Goal: Book appointment/travel/reservation

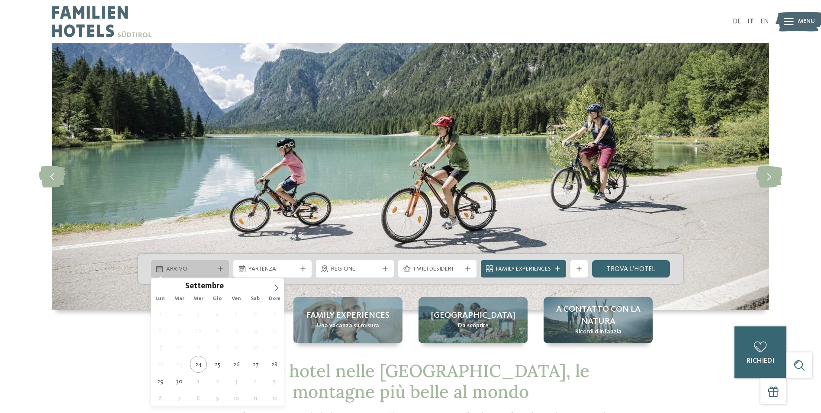
click at [200, 273] on span "Arrivo" at bounding box center [190, 269] width 48 height 9
click at [276, 290] on icon at bounding box center [276, 288] width 6 height 6
type div "[DATE]"
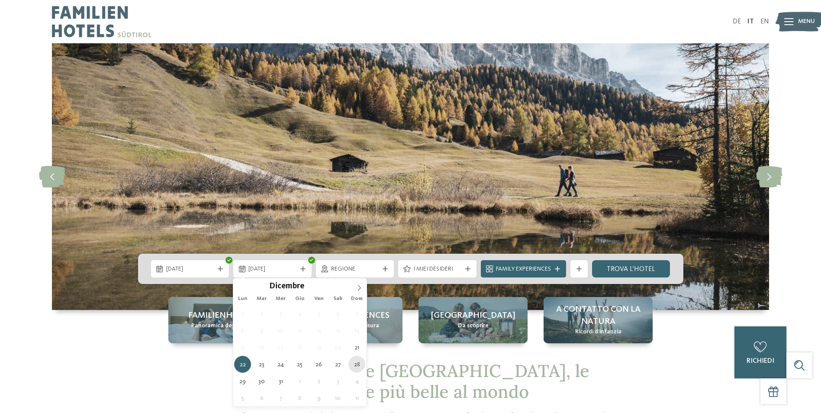
type div "[DATE]"
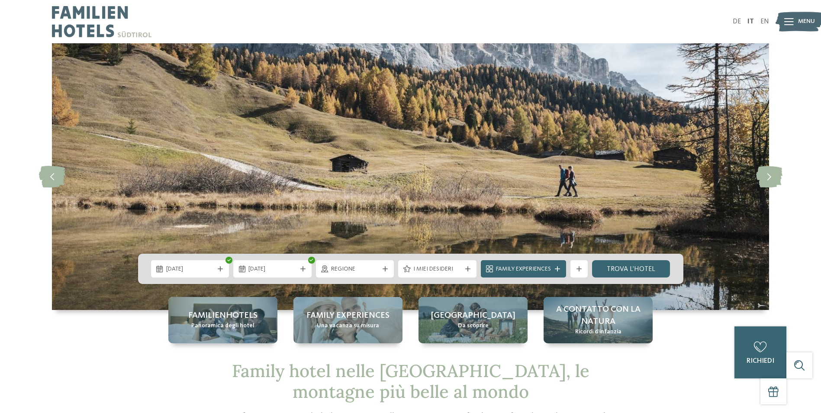
click at [363, 259] on div "21.12.2025 28.12.2025" at bounding box center [410, 268] width 545 height 30
click at [362, 268] on span "Regione" at bounding box center [355, 269] width 48 height 9
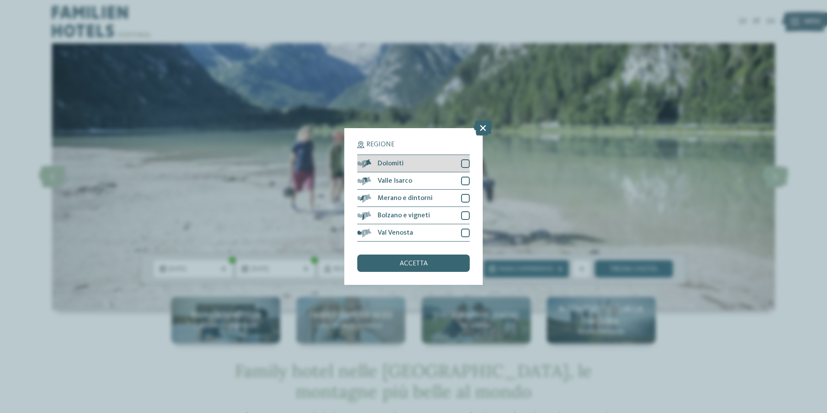
click at [464, 167] on div at bounding box center [465, 163] width 9 height 9
click at [550, 209] on div "Regione Dolomiti" at bounding box center [413, 206] width 827 height 413
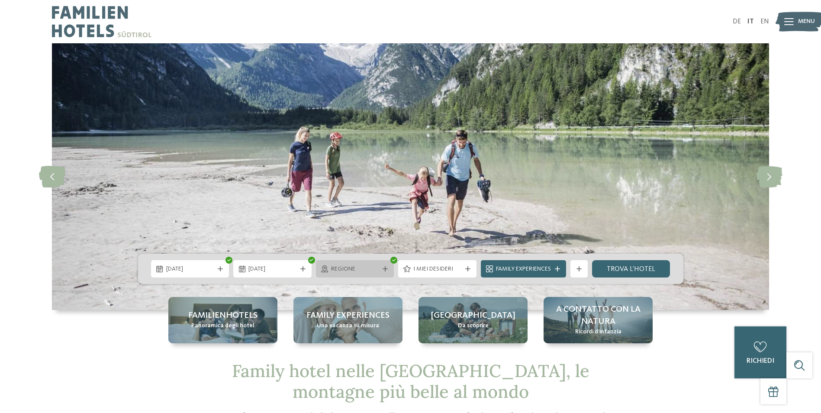
click at [384, 271] on div "Regione" at bounding box center [355, 268] width 78 height 17
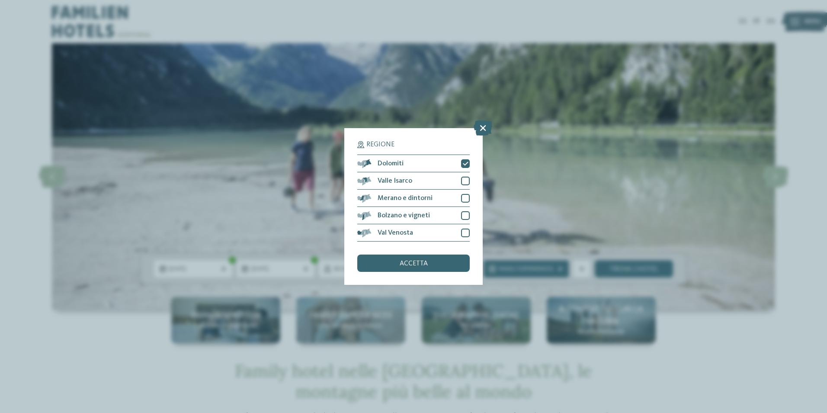
drag, startPoint x: 575, startPoint y: 188, endPoint x: 560, endPoint y: 208, distance: 25.7
click at [574, 189] on div "Regione Dolomiti" at bounding box center [413, 206] width 827 height 413
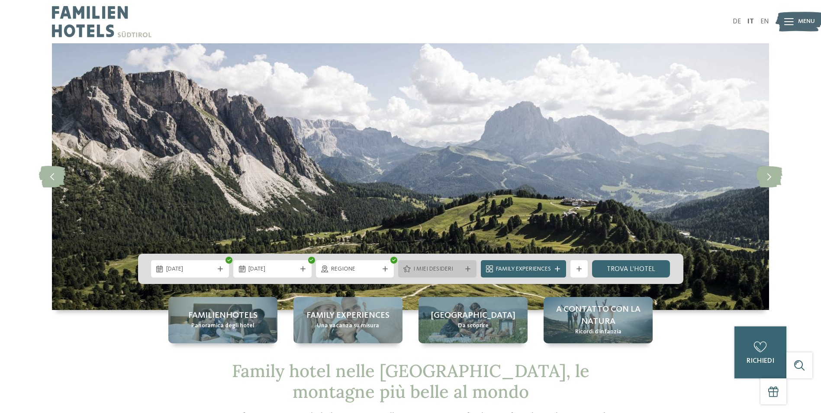
click at [473, 275] on div "I miei desideri" at bounding box center [437, 268] width 78 height 17
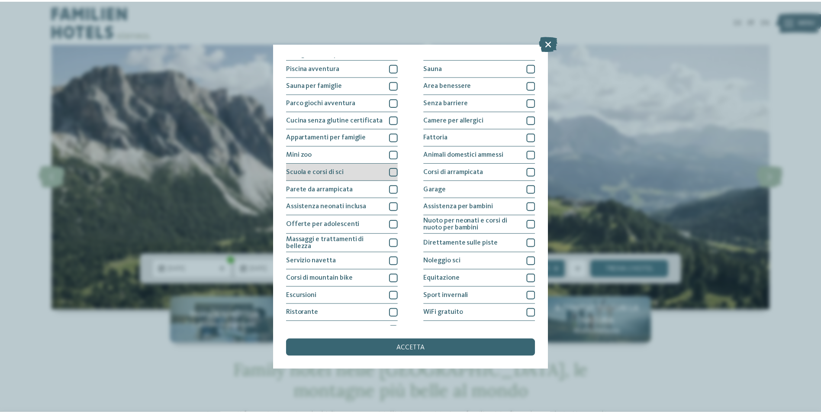
scroll to position [42, 0]
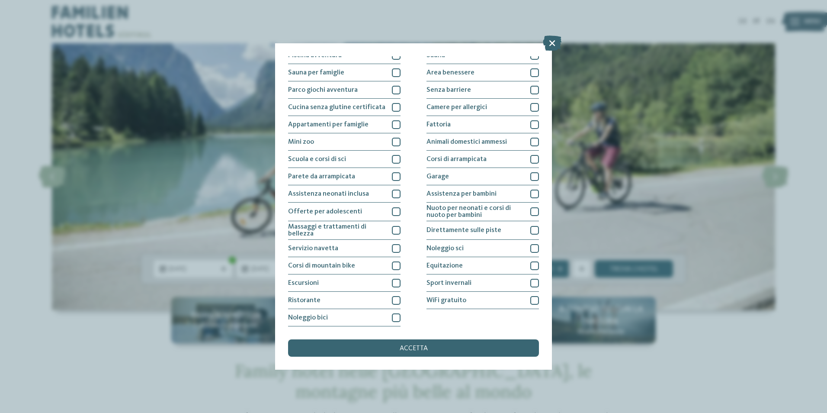
drag, startPoint x: 719, startPoint y: 104, endPoint x: 715, endPoint y: 119, distance: 15.1
click at [719, 104] on div "I miei desideri Piscina coperta o con collegamento a piscina esterna Piscina al…" at bounding box center [413, 206] width 827 height 413
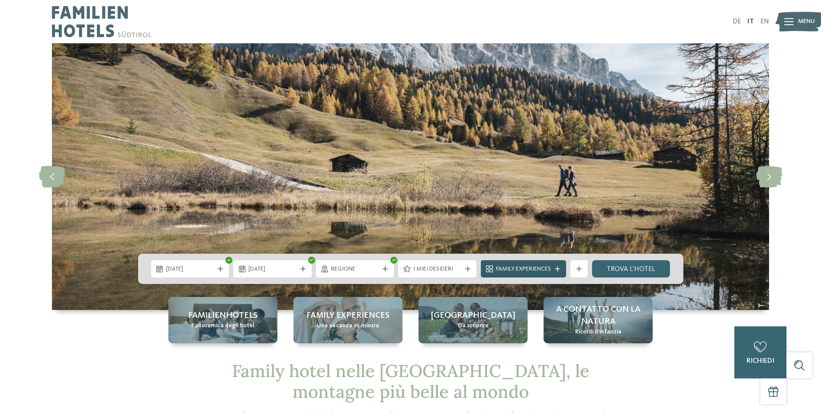
click at [514, 269] on span "Family Experiences" at bounding box center [523, 269] width 55 height 9
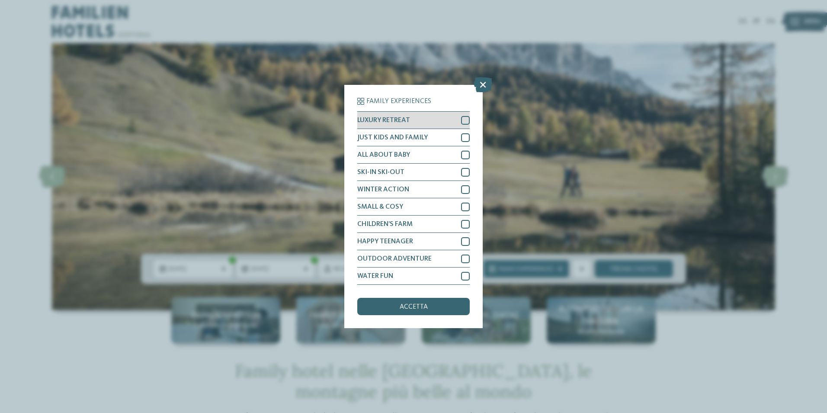
click at [466, 123] on div at bounding box center [465, 120] width 9 height 9
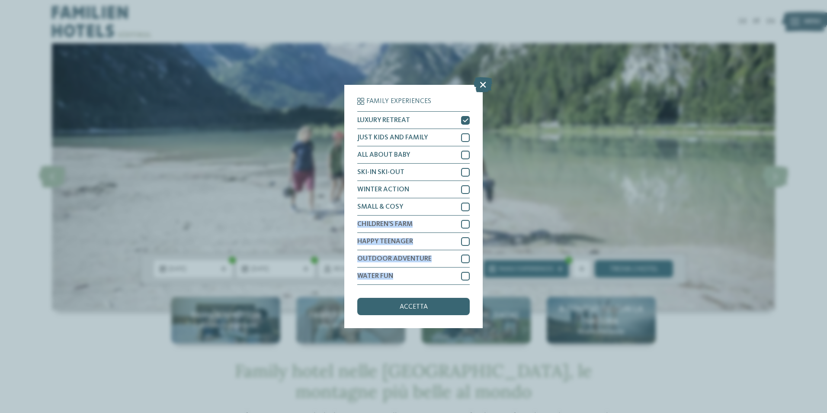
drag, startPoint x: 468, startPoint y: 276, endPoint x: 598, endPoint y: 202, distance: 148.8
click at [598, 202] on div "Family Experiences LUXURY RETREAT JUST KIDS AND FAMILY" at bounding box center [413, 206] width 827 height 413
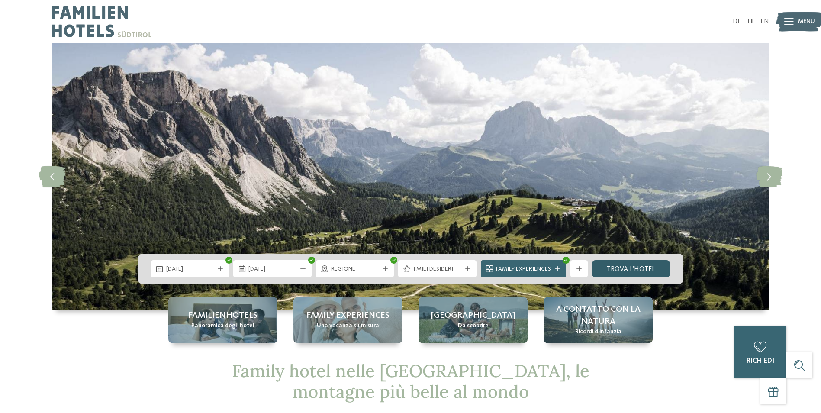
click at [641, 269] on link "trova l’hotel" at bounding box center [631, 268] width 78 height 17
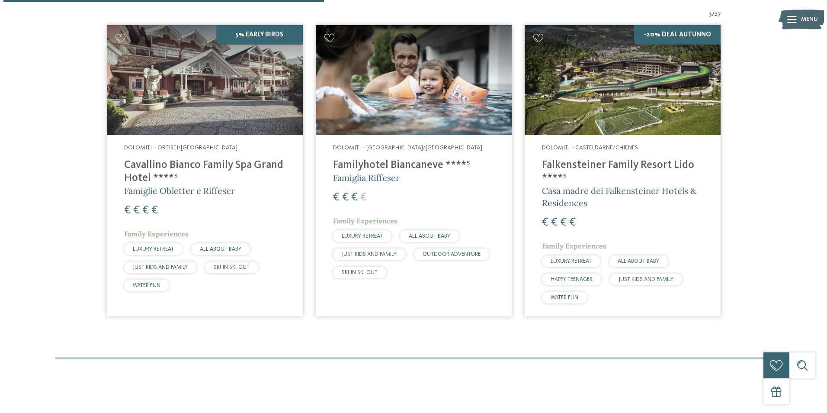
scroll to position [327, 0]
